Goal: Check status: Check status

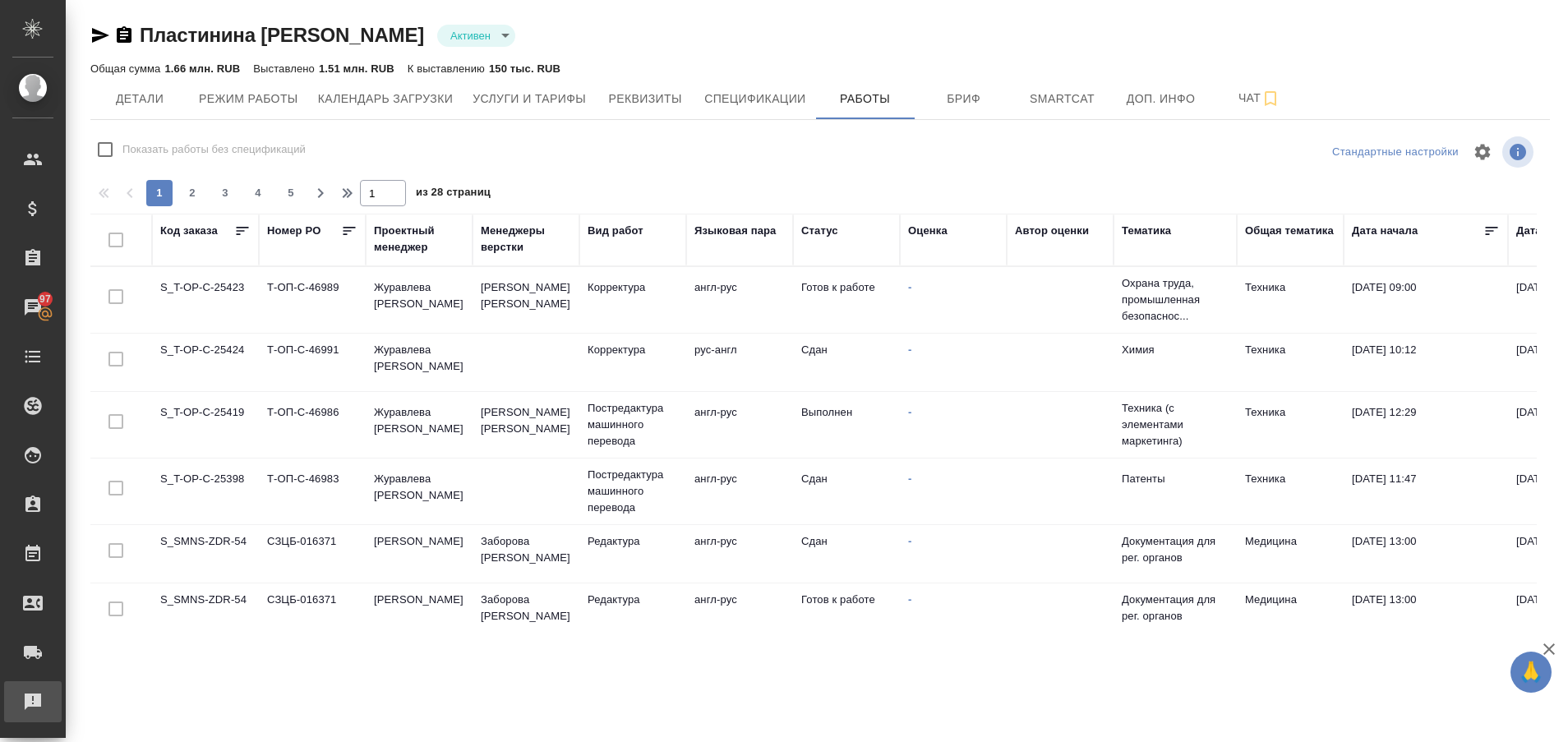
click at [30, 706] on div "Рекламации" at bounding box center [12, 701] width 41 height 25
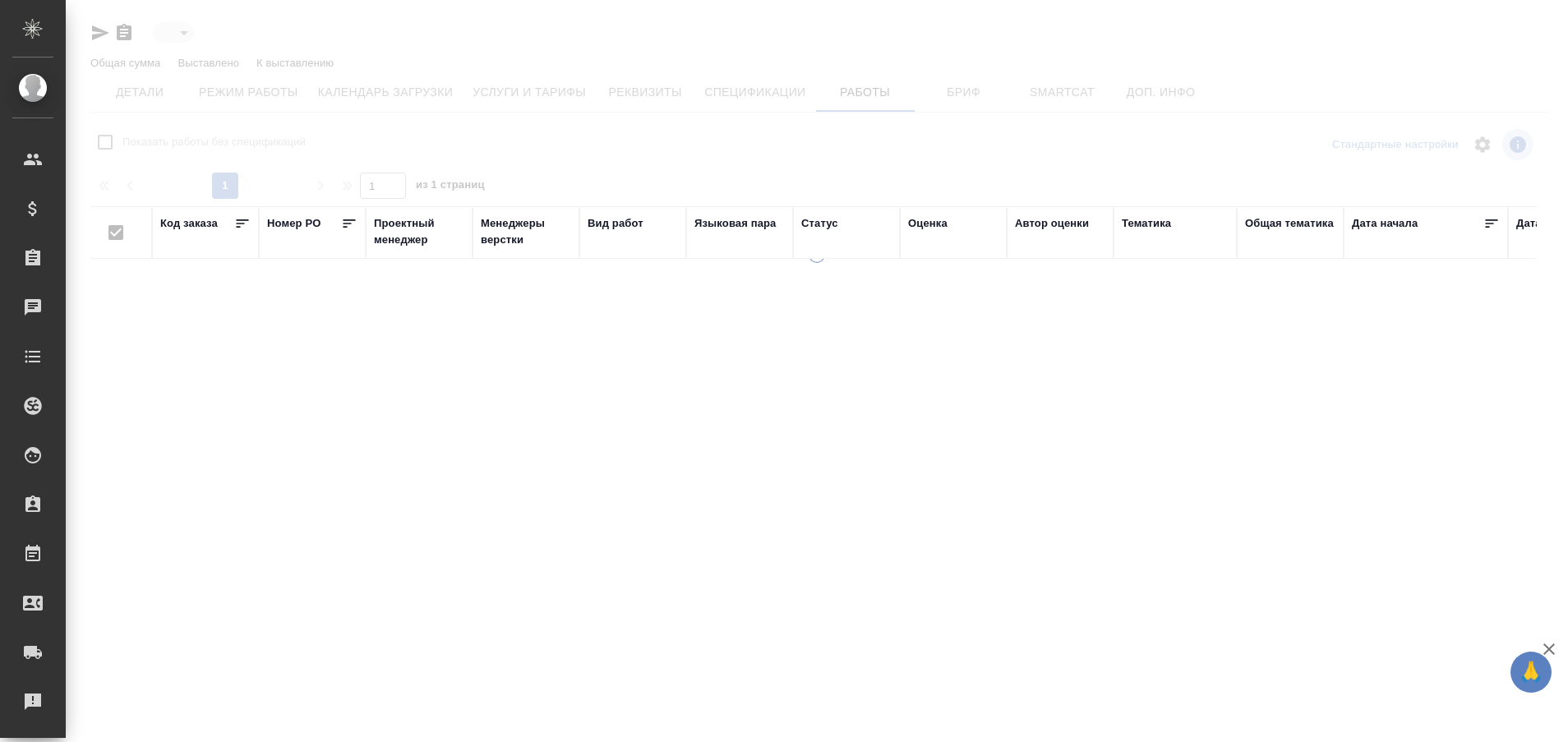
type input "active"
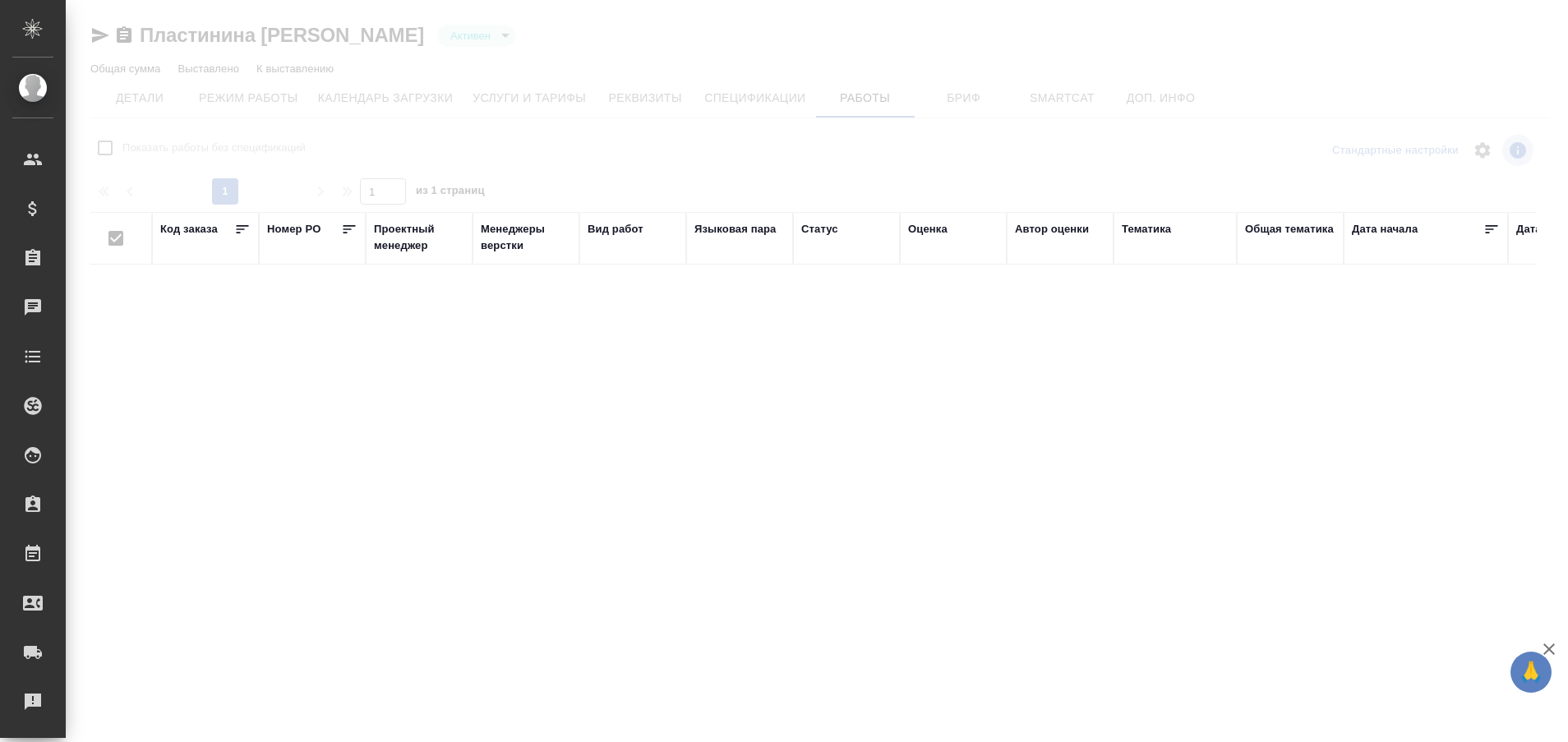
checkbox input "false"
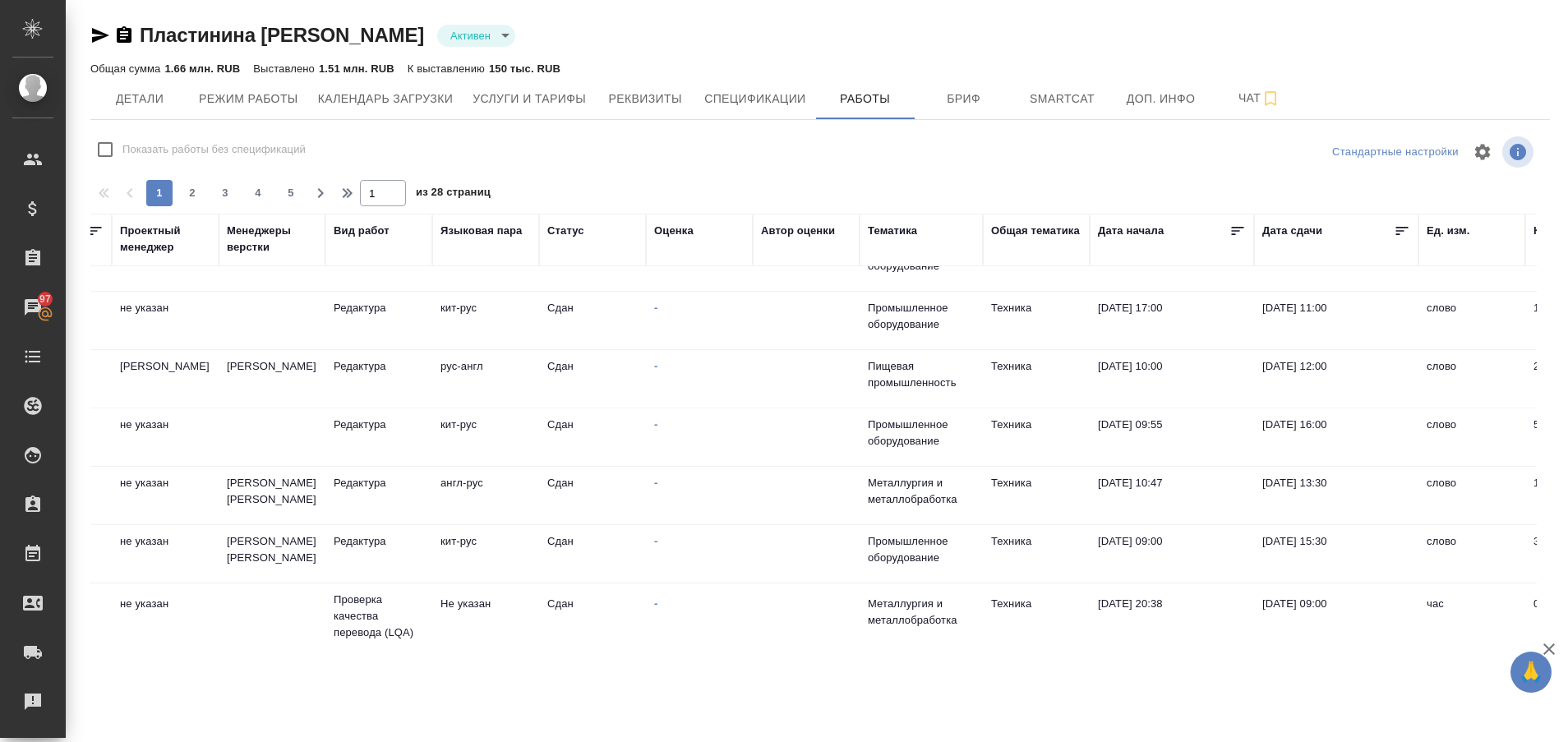
scroll to position [1194, 254]
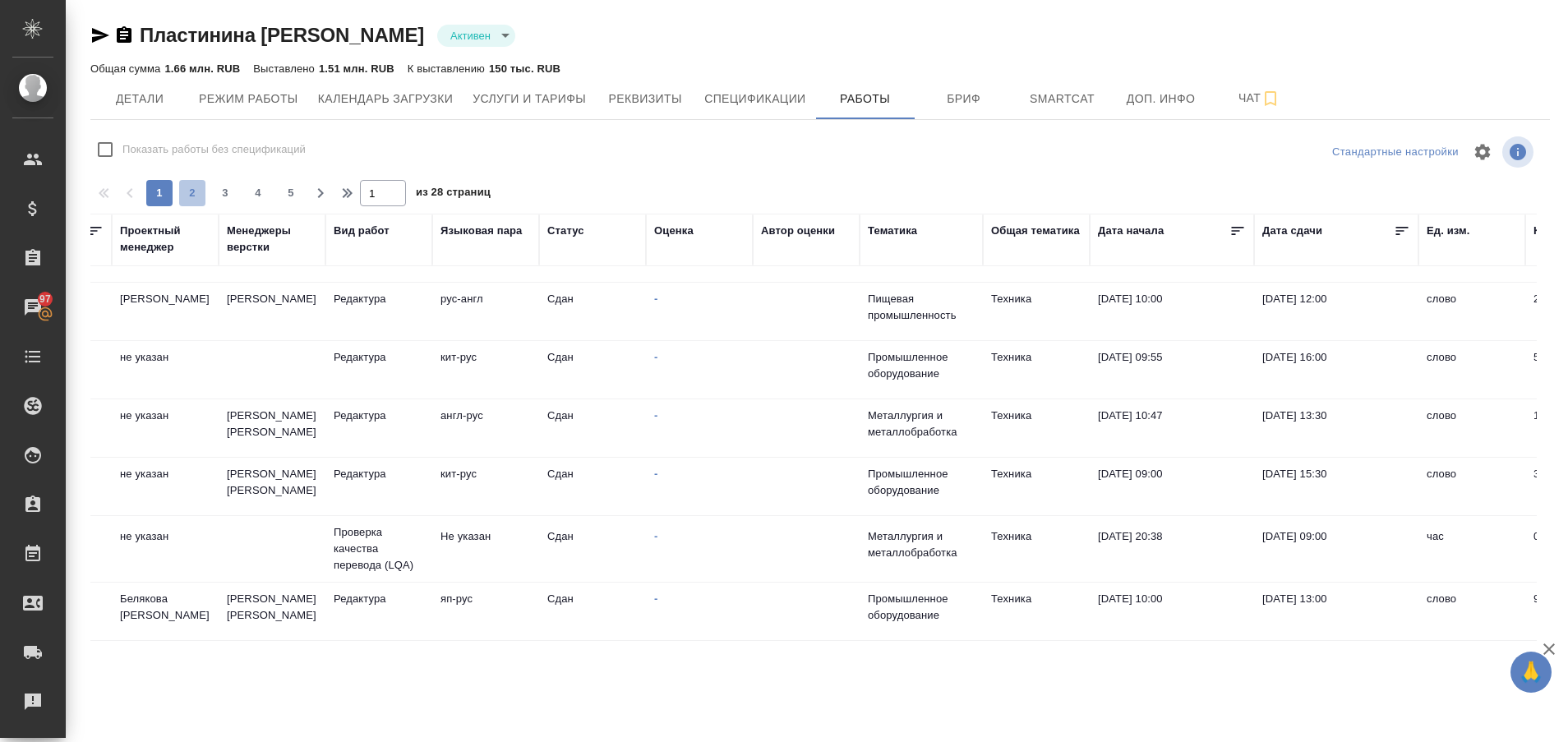
click at [192, 190] on span "2" at bounding box center [192, 193] width 26 height 16
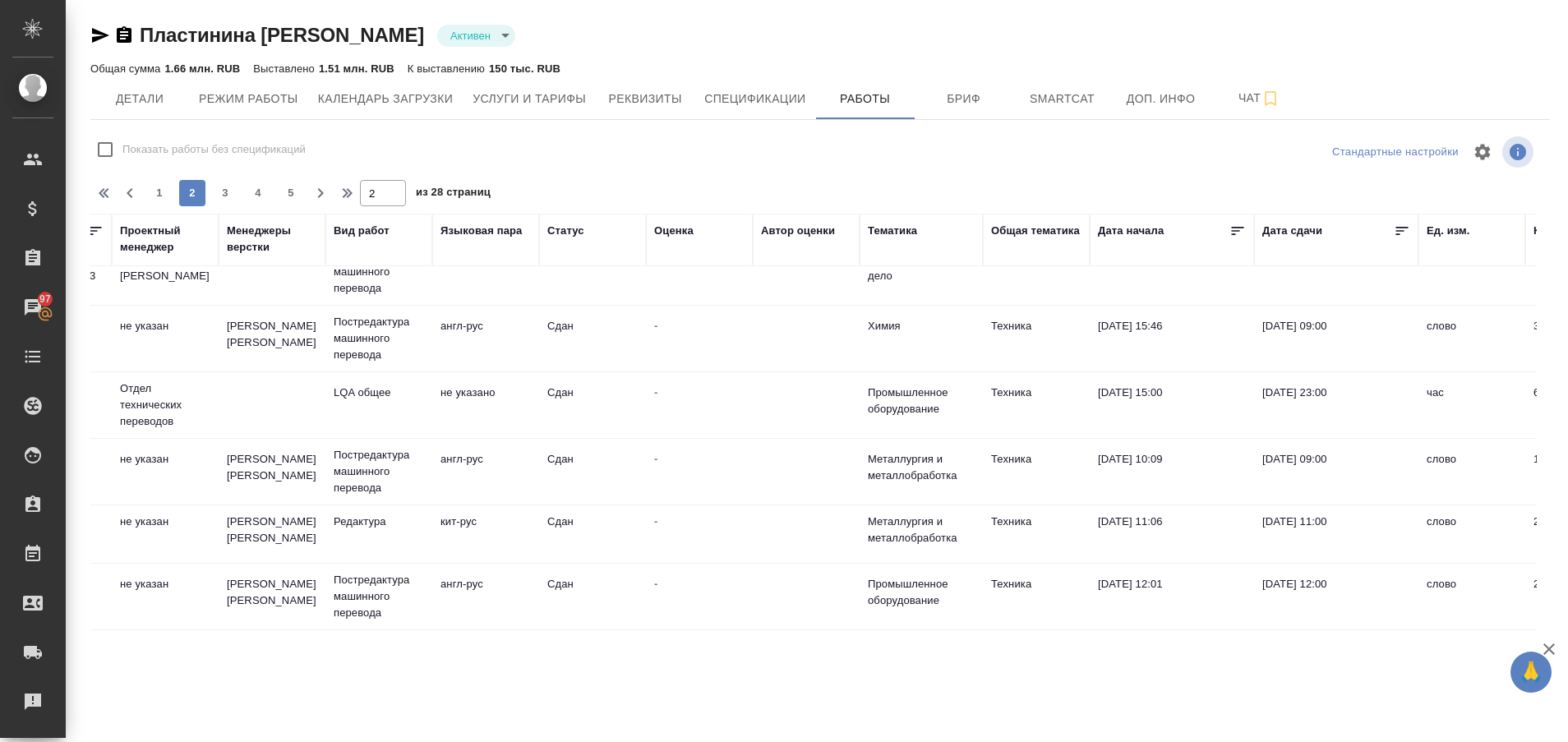
scroll to position [0, 254]
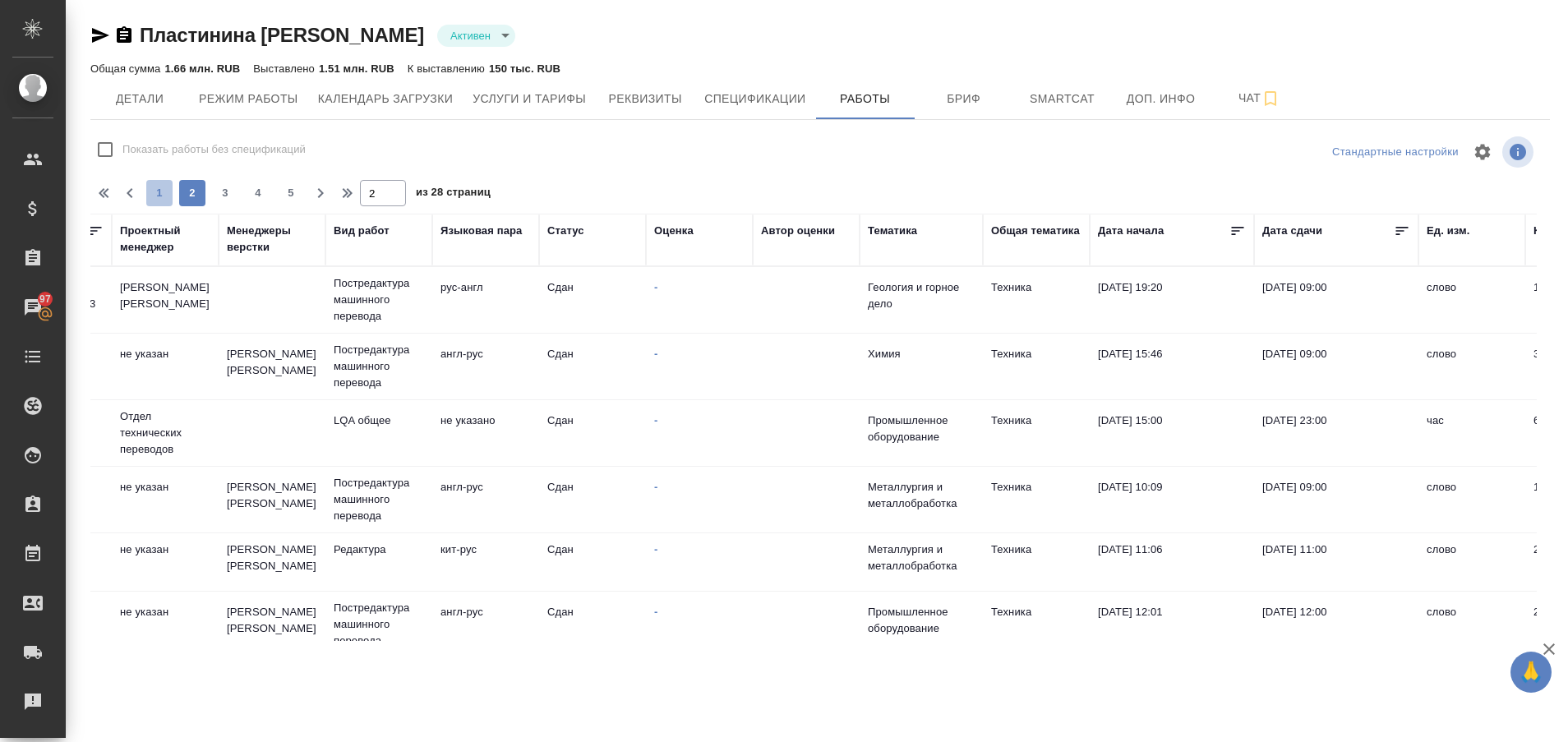
click at [158, 190] on span "1" at bounding box center [159, 193] width 26 height 16
type input "1"
